Goal: Find specific page/section: Find specific page/section

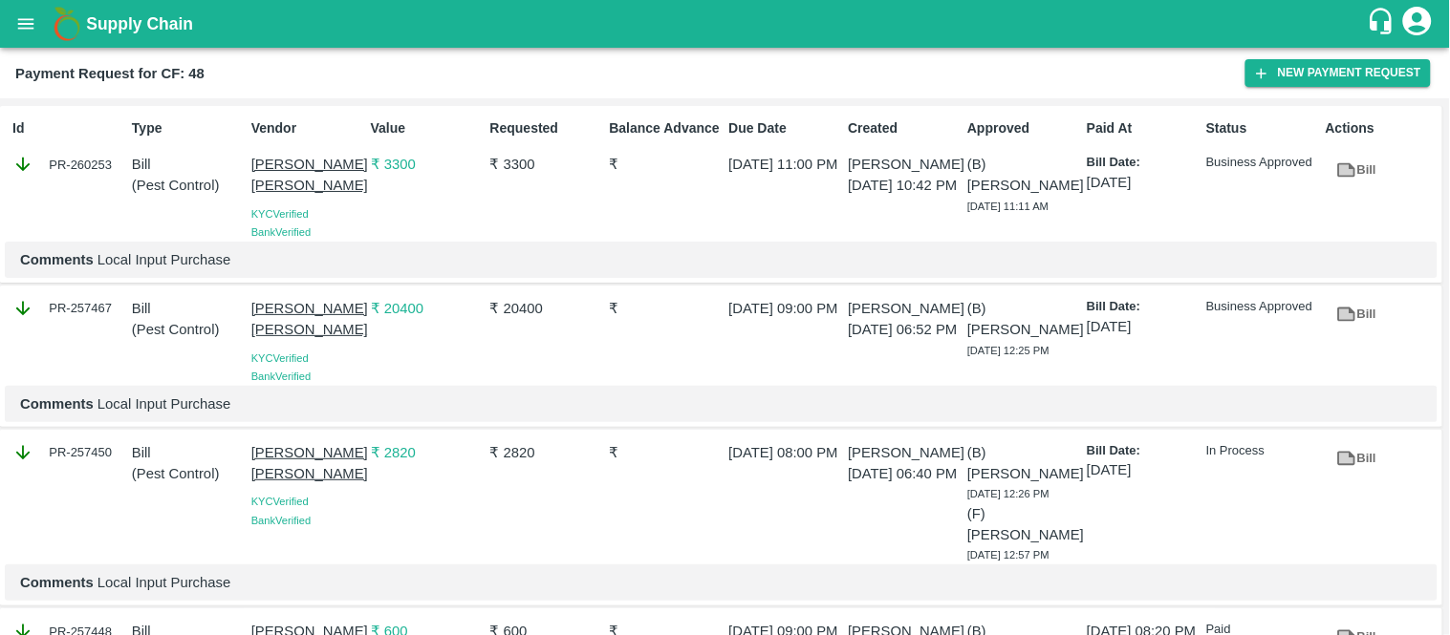
scroll to position [5399, 0]
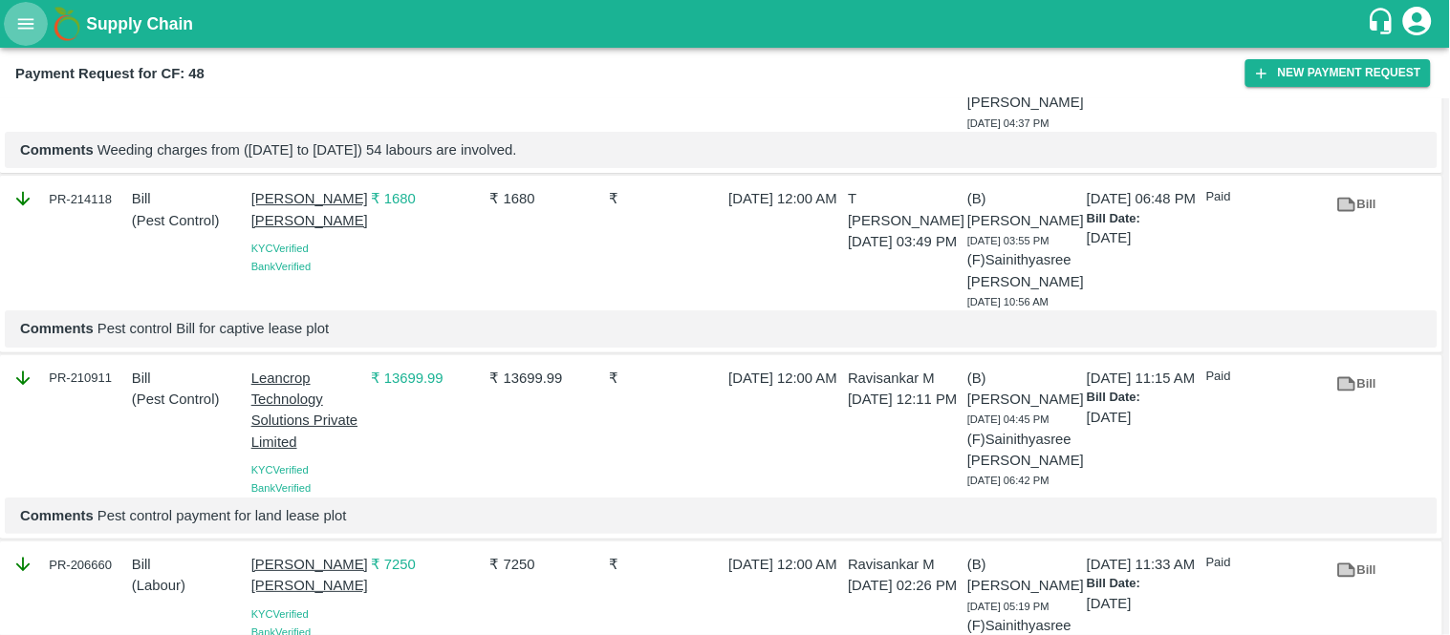
click at [29, 21] on icon "open drawer" at bounding box center [25, 23] width 21 height 21
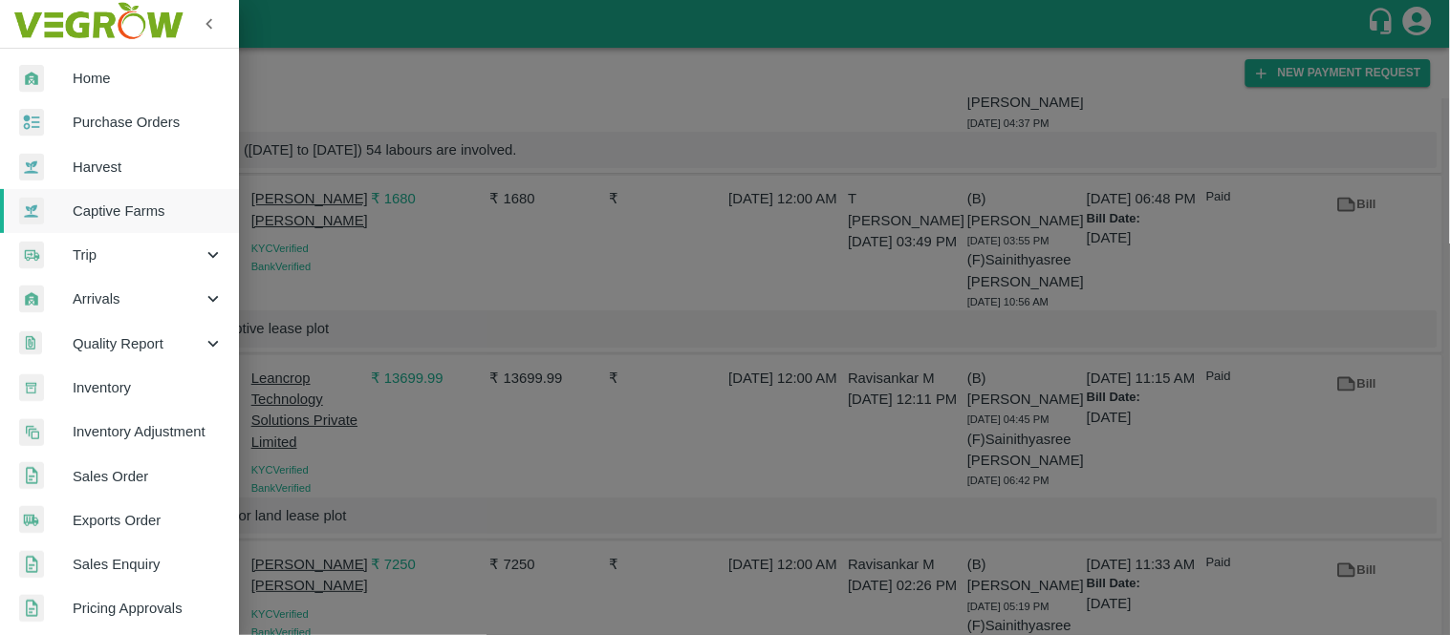
click at [116, 211] on span "Captive Farms" at bounding box center [148, 211] width 151 height 21
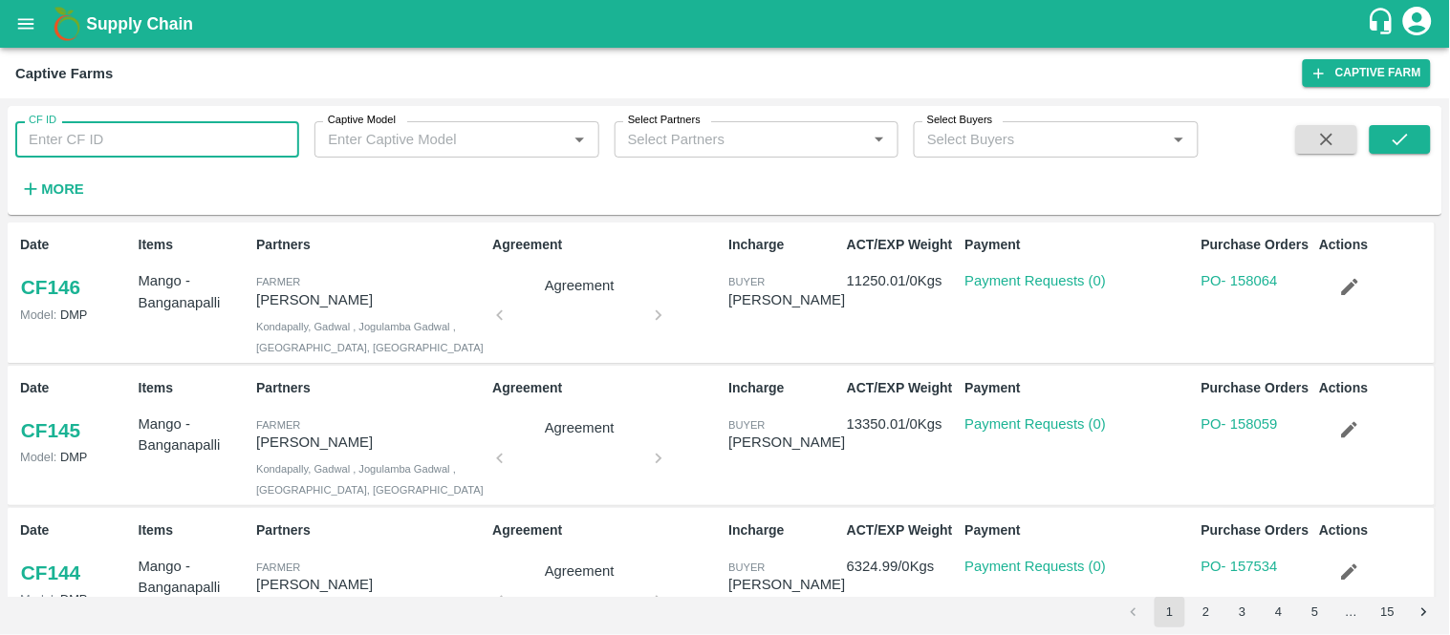
click at [86, 144] on input "CF ID" at bounding box center [157, 139] width 284 height 36
type input "48"
click at [1405, 127] on button "submit" at bounding box center [1399, 139] width 61 height 29
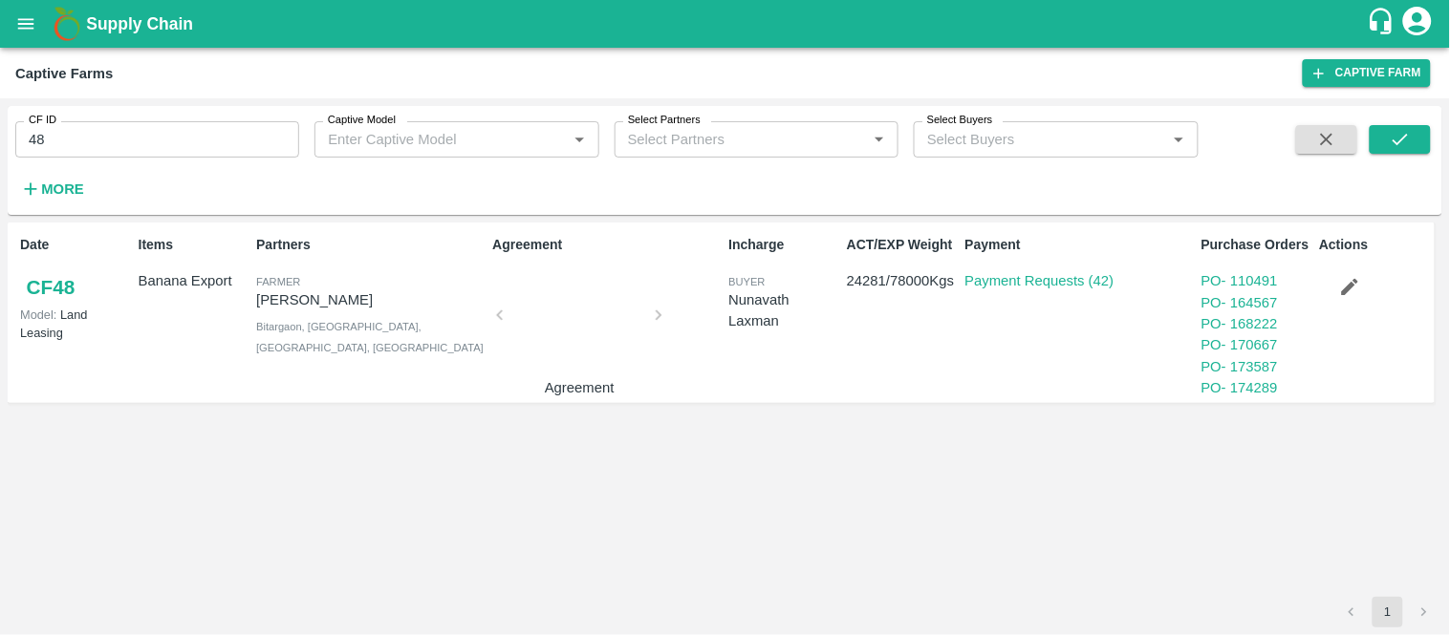
click at [1092, 270] on p "Payment Requests (42)" at bounding box center [1039, 280] width 149 height 21
click at [1101, 282] on link "Payment Requests (42)" at bounding box center [1039, 280] width 149 height 15
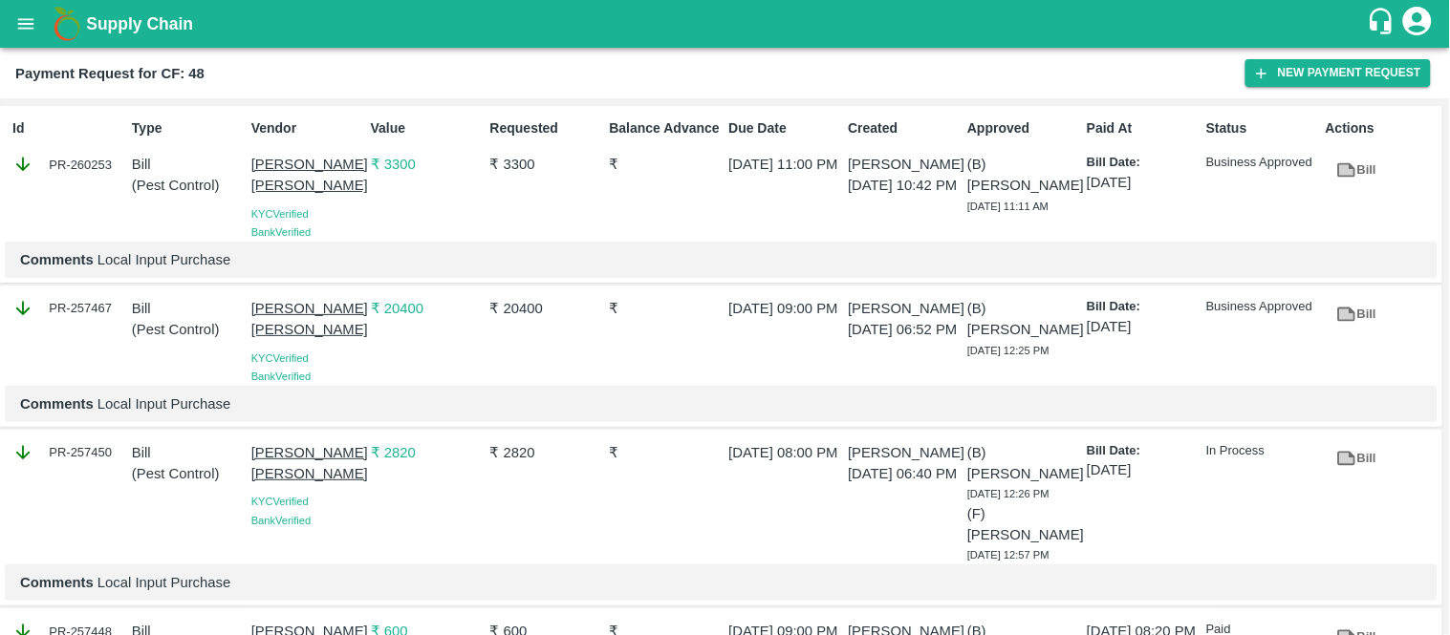
scroll to position [5399, 0]
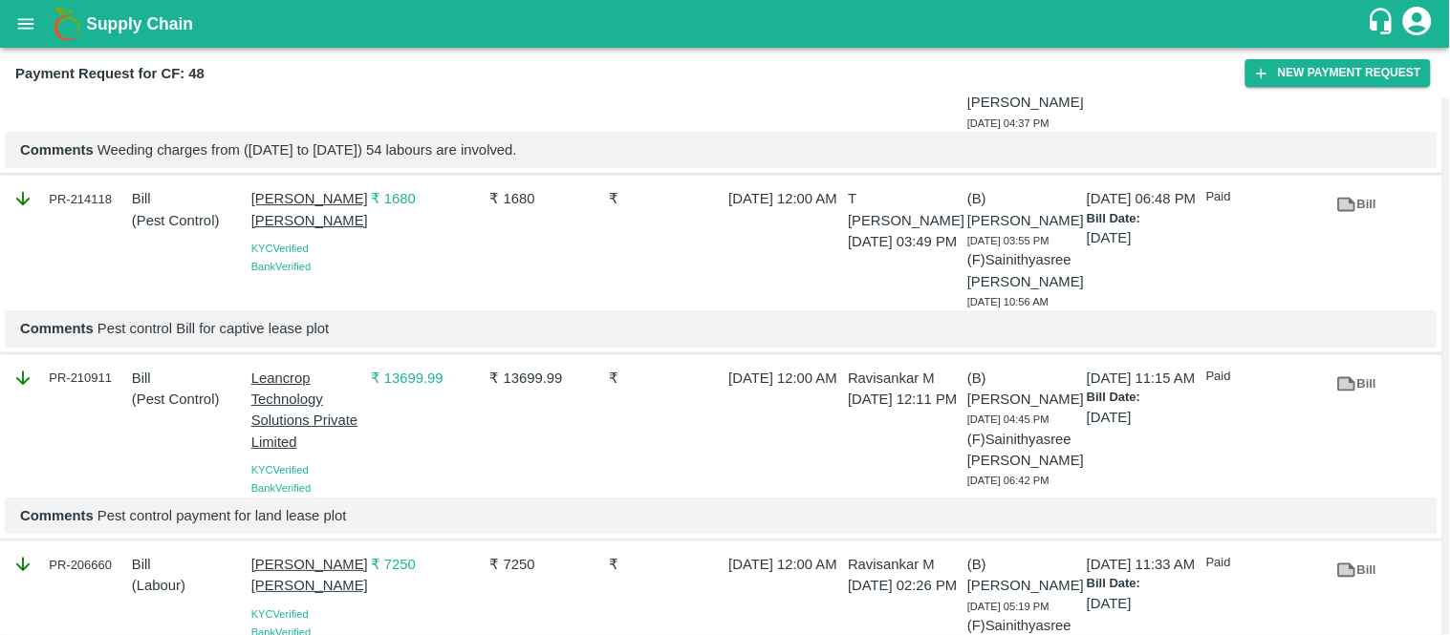
click at [948, 48] on div "Payment Request for CF: 48 New Payment Request" at bounding box center [725, 73] width 1450 height 51
